Goal: Use online tool/utility: Utilize a website feature to perform a specific function

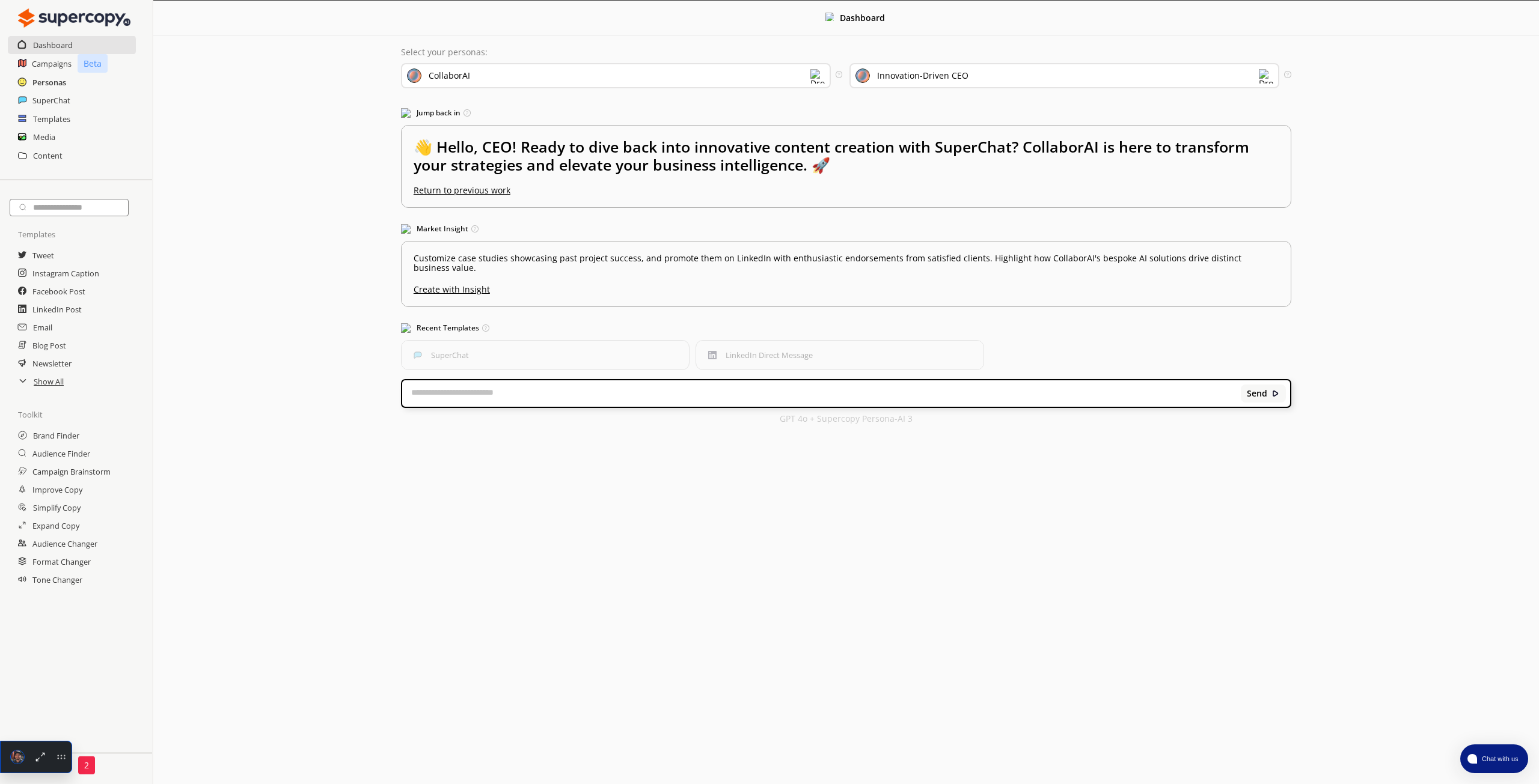
click at [57, 83] on h2 "Personas" at bounding box center [49, 82] width 34 height 18
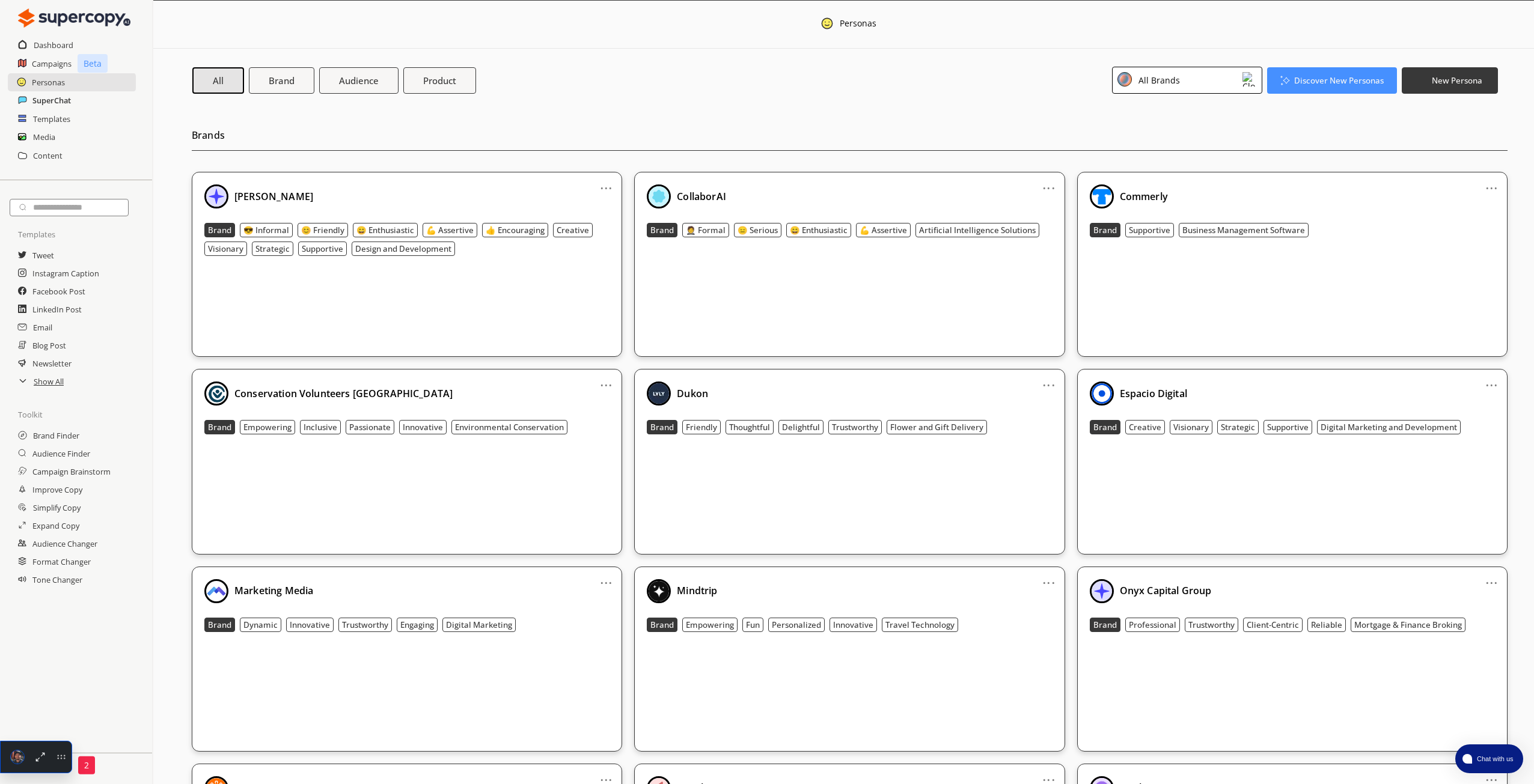
click at [64, 99] on h2 "SuperChat" at bounding box center [52, 100] width 38 height 18
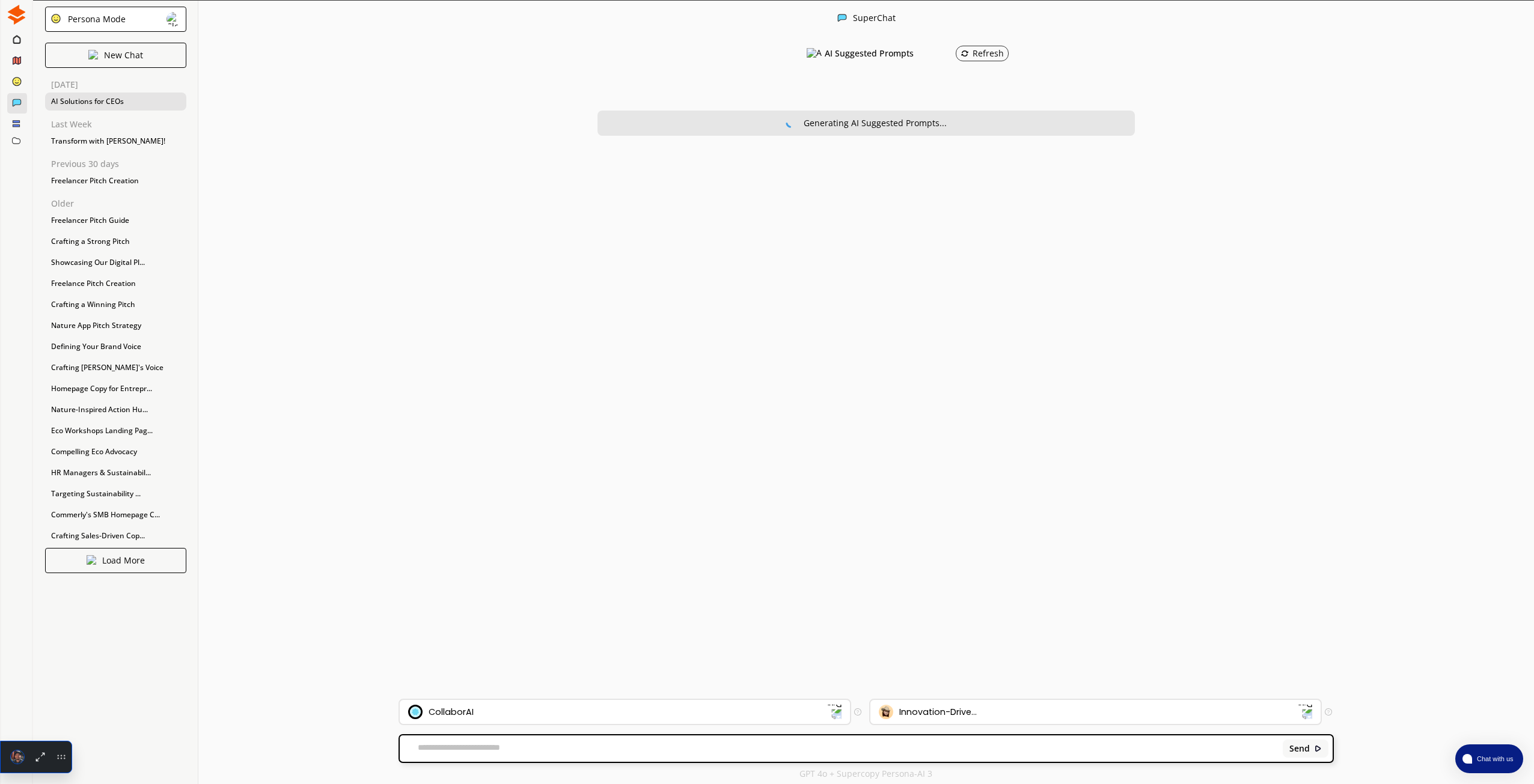
click at [118, 99] on div "AI Solutions for CEOs" at bounding box center [116, 101] width 141 height 18
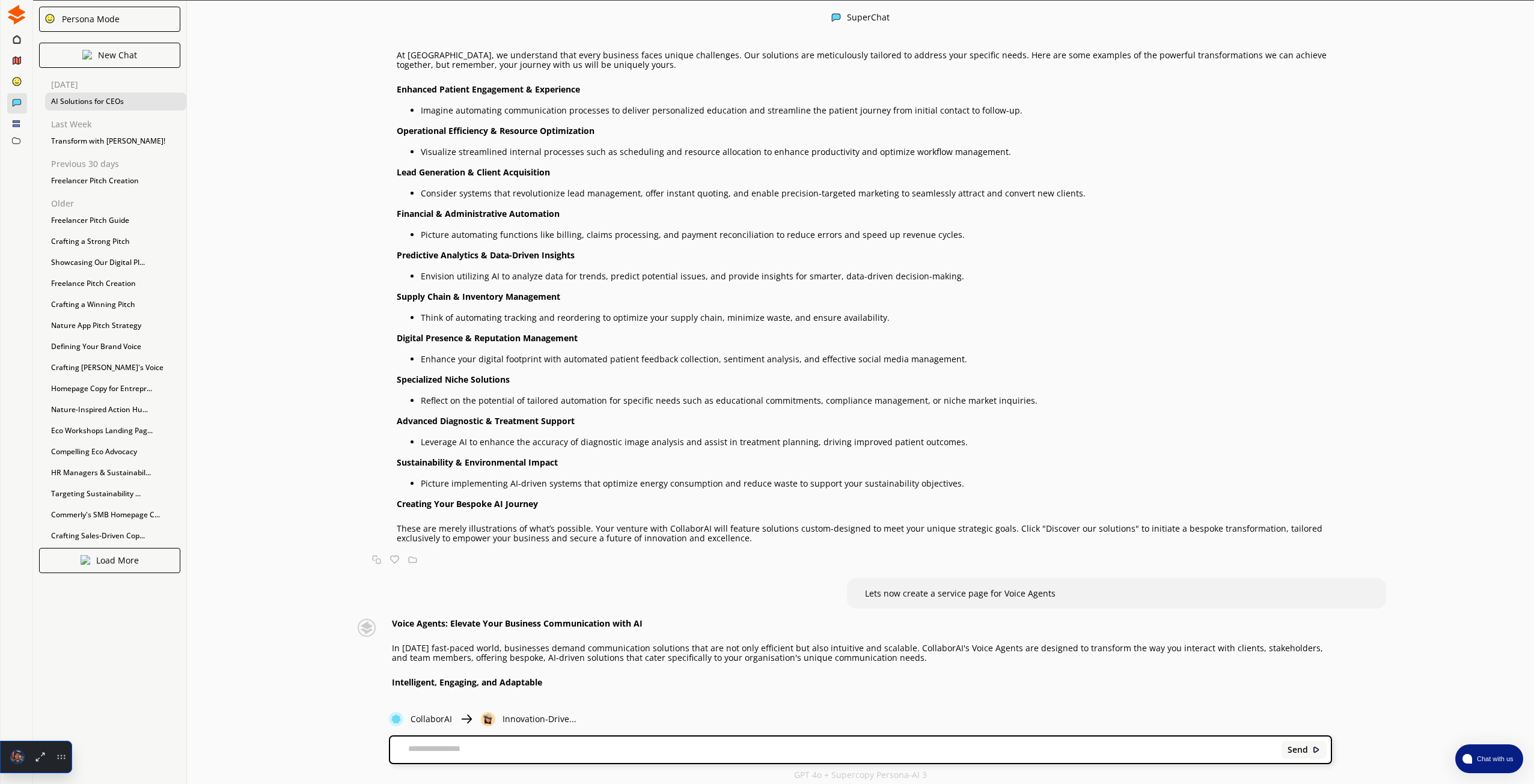
click at [499, 760] on div "Send" at bounding box center [860, 750] width 941 height 26
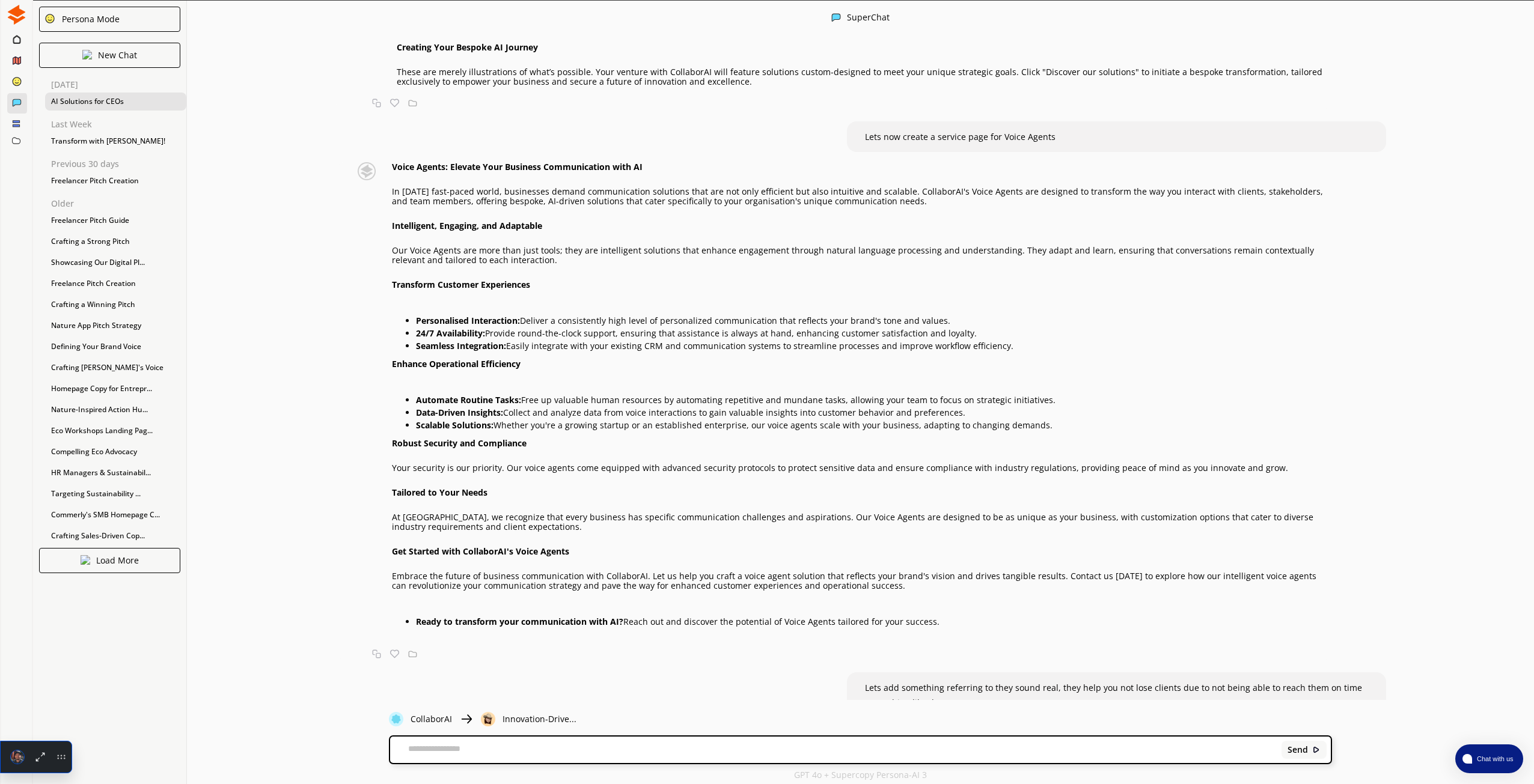
click at [493, 752] on textarea at bounding box center [833, 750] width 887 height 12
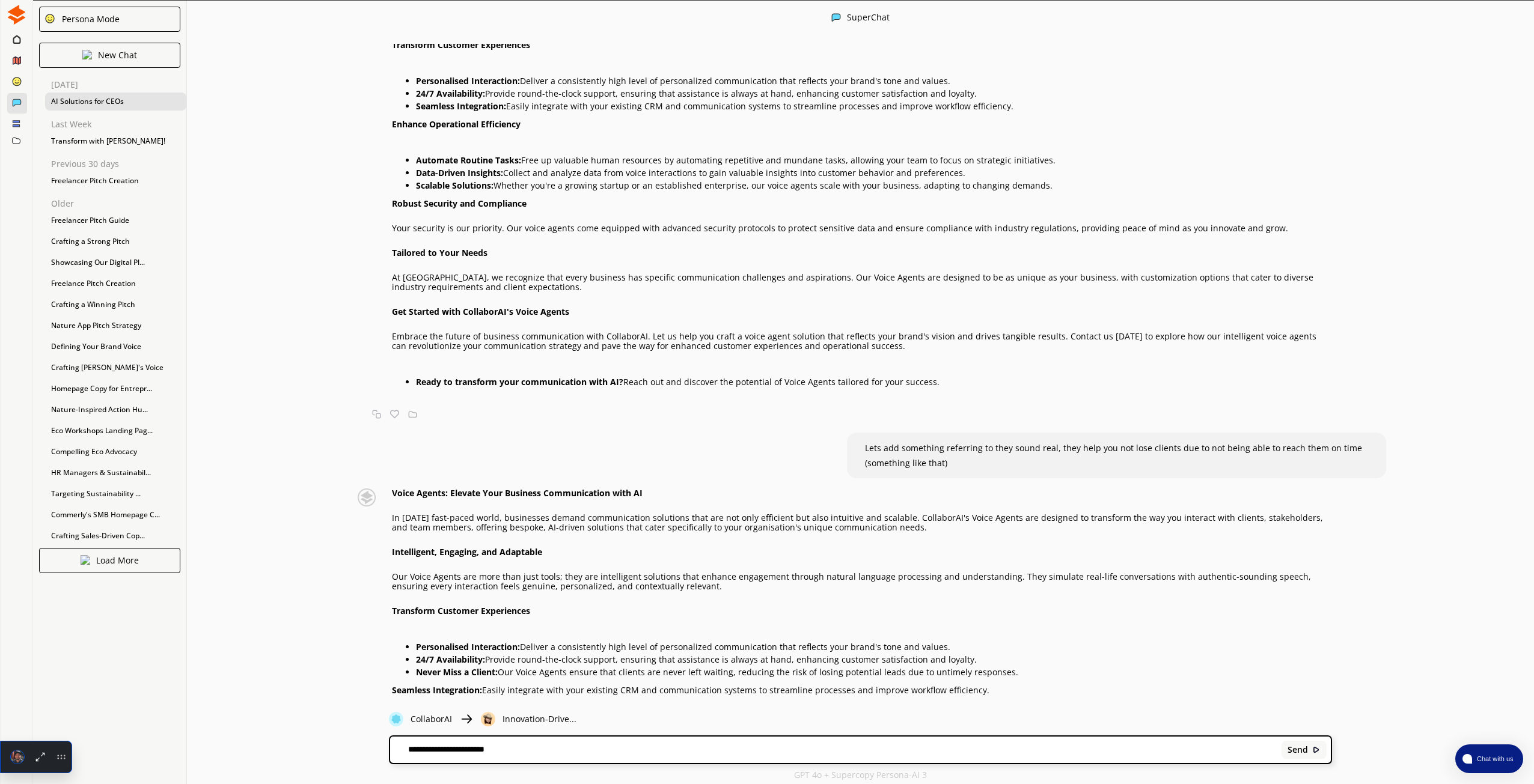
scroll to position [4086, 0]
type textarea "**********"
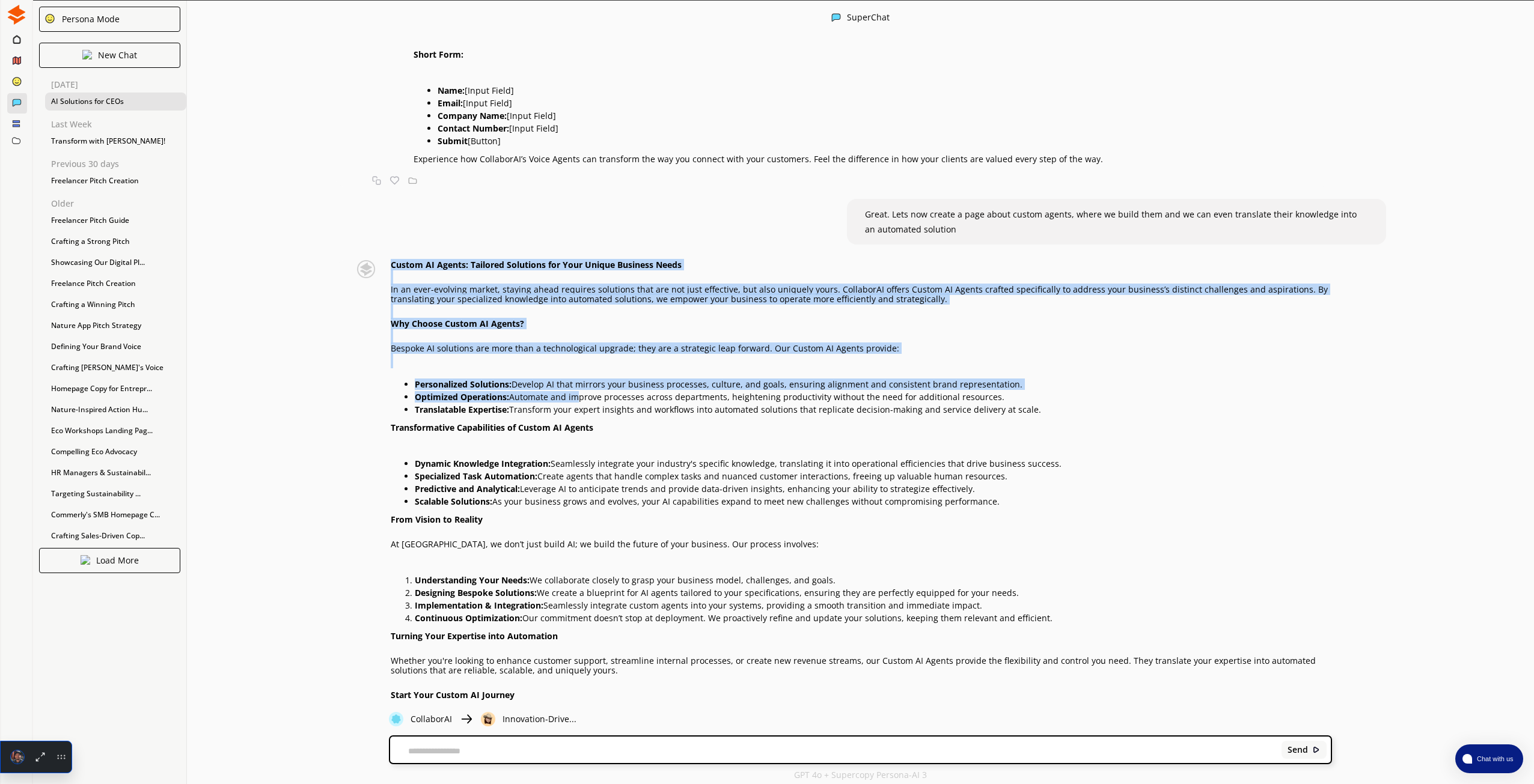
scroll to position [8030, 0]
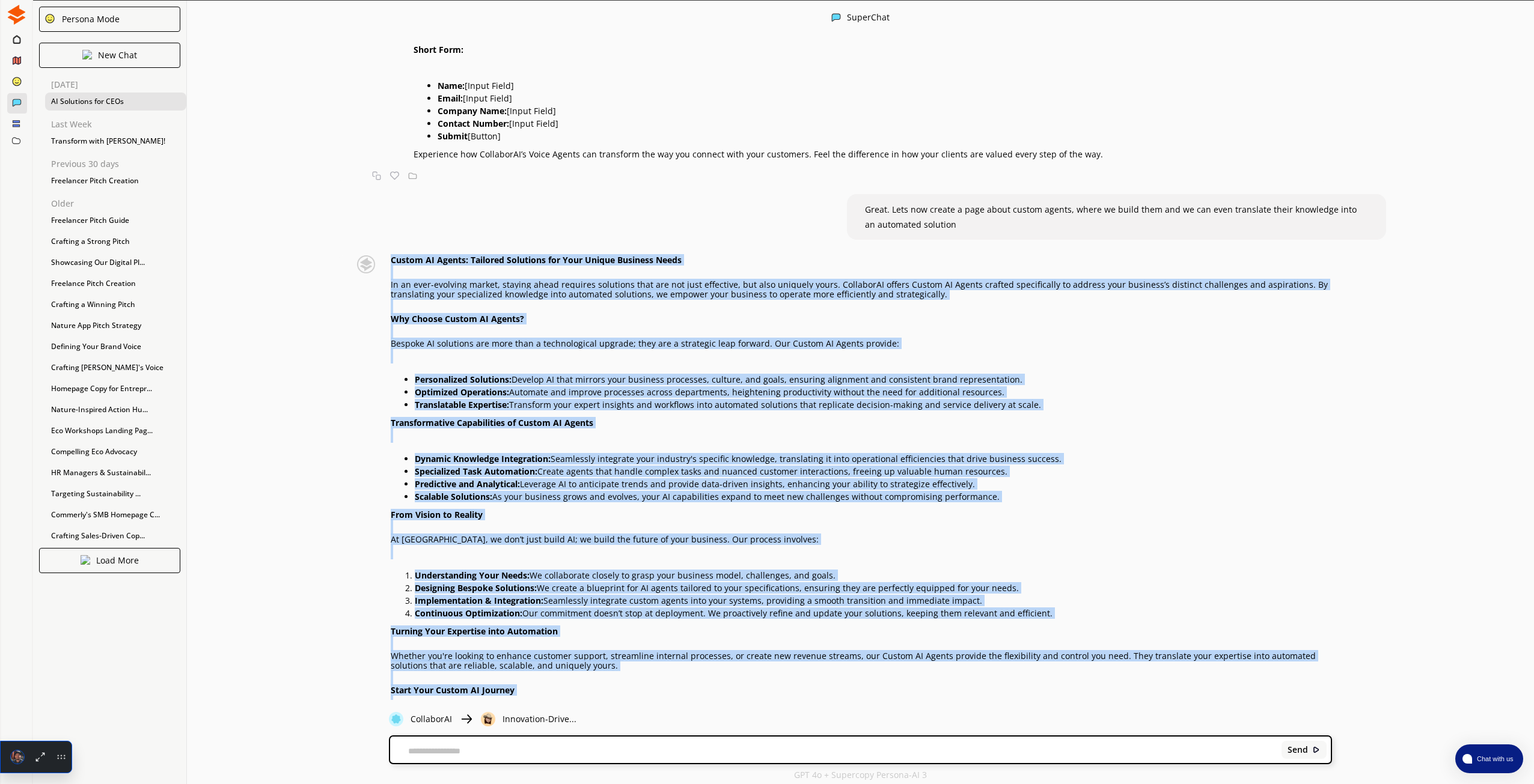
drag, startPoint x: 392, startPoint y: 178, endPoint x: 1243, endPoint y: 667, distance: 981.5
click at [1243, 667] on div "Custom AI Agents: Tailored Solutions for Your Unique Business Needs In an ever-…" at bounding box center [861, 507] width 941 height 503
copy div "Loremi DO Sitame: Consecte Adipiscin eli Sedd Eiusmo Temporin Utlab Et do magn-…"
click at [548, 510] on p "From Vision to Reality" at bounding box center [861, 515] width 941 height 10
click at [547, 467] on p "Specialized Task Automation: Create agents that handle complex tasks and nuance…" at bounding box center [873, 471] width 917 height 10
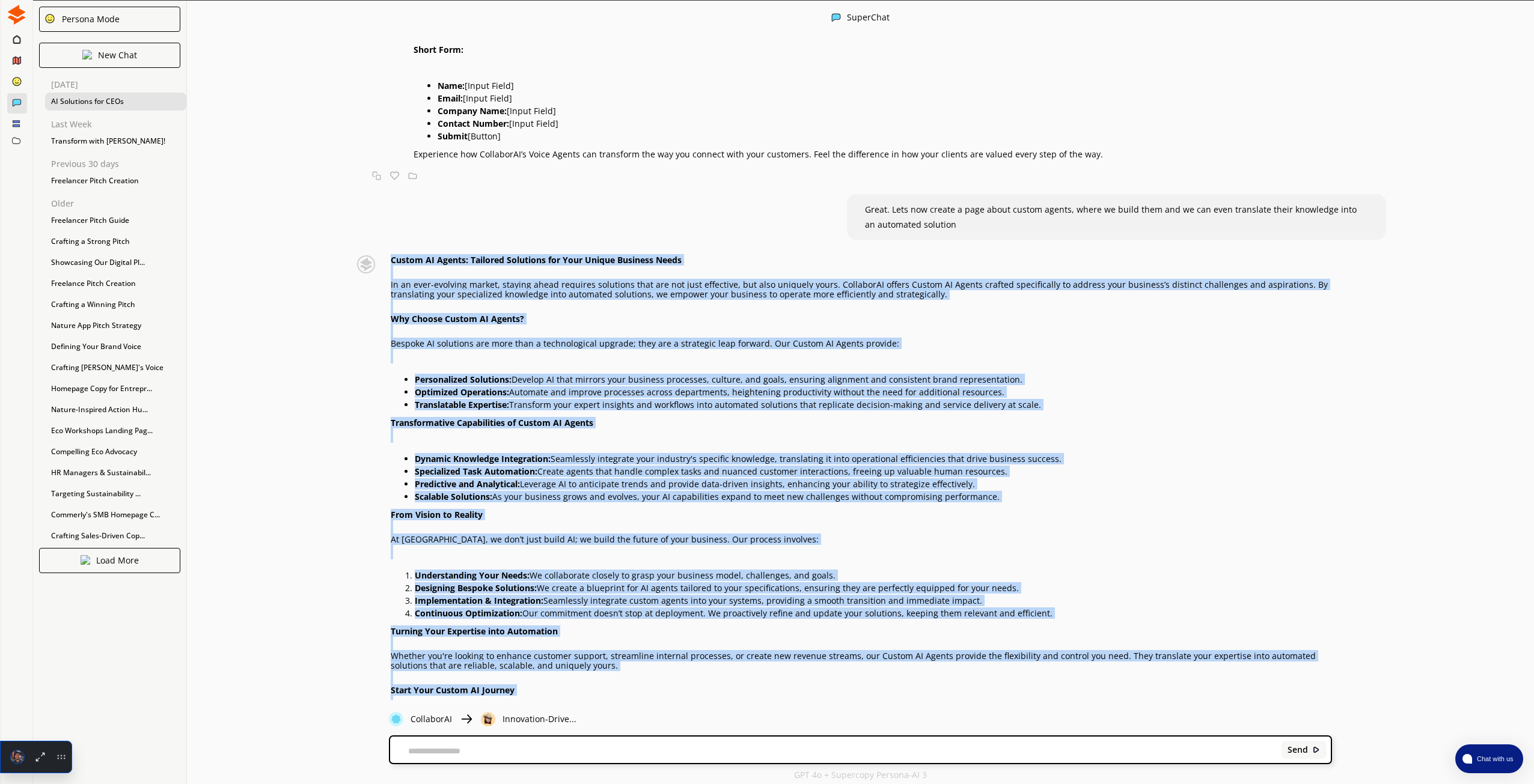
click at [540, 492] on p "Scalable Solutions: As your business grows and evolves, your AI capabilities ex…" at bounding box center [873, 497] width 917 height 10
click at [529, 608] on p "Continuous Optimization: Our commitment doesn’t stop at deployment. We proactiv…" at bounding box center [873, 613] width 917 height 10
click at [512, 617] on div "Custom AI Agents: Tailored Solutions for Your Unique Business Needs In an ever-…" at bounding box center [861, 507] width 941 height 503
